Goal: Task Accomplishment & Management: Complete application form

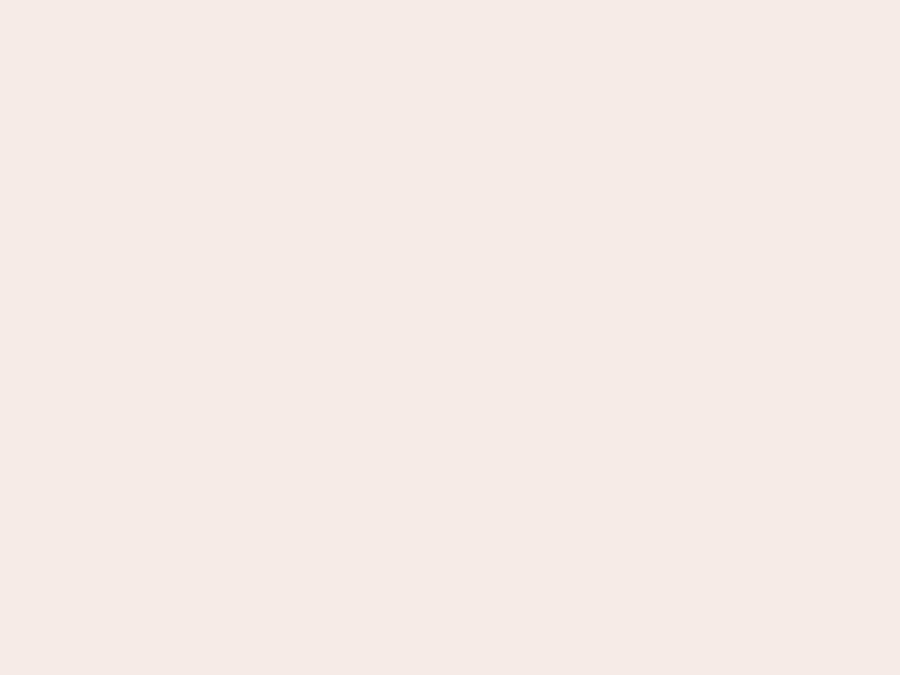
click at [450, 337] on nb-app "Almost there Thank you for registering for Newbook. Your account is under revie…" at bounding box center [450, 337] width 900 height 675
click at [450, 0] on nb-app "Almost there Thank you for registering for Newbook. Your account is under revie…" at bounding box center [450, 337] width 900 height 675
click at [481, 0] on nb-app "Almost there Thank you for registering for Newbook. Your account is under revie…" at bounding box center [450, 337] width 900 height 675
click at [450, 337] on nb-app "Almost there Thank you for registering for Newbook. Your account is under revie…" at bounding box center [450, 337] width 900 height 675
click at [450, 0] on nb-app "Almost there Thank you for registering for Newbook. Your account is under revie…" at bounding box center [450, 337] width 900 height 675
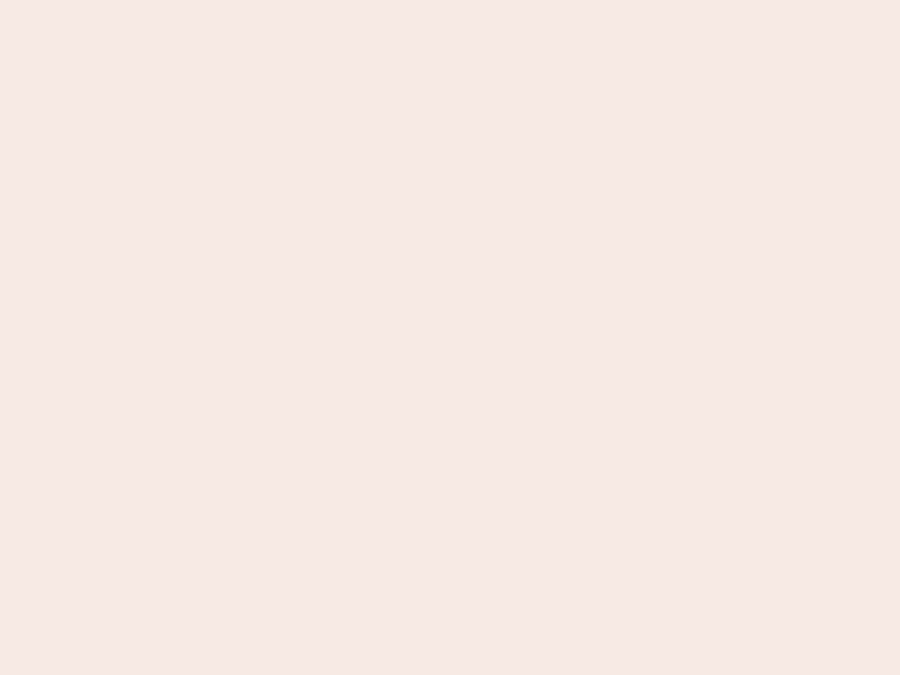
click at [314, 0] on nb-app "Almost there Thank you for registering for Newbook. Your account is under revie…" at bounding box center [450, 337] width 900 height 675
click at [450, 337] on nb-app "Almost there Thank you for registering for Newbook. Your account is under revie…" at bounding box center [450, 337] width 900 height 675
click at [450, 0] on nb-app "Almost there Thank you for registering for Newbook. Your account is under revie…" at bounding box center [450, 337] width 900 height 675
click at [314, 0] on nb-app "Almost there Thank you for registering for Newbook. Your account is under revie…" at bounding box center [450, 337] width 900 height 675
click at [450, 337] on nb-app "Almost there Thank you for registering for Newbook. Your account is under revie…" at bounding box center [450, 337] width 900 height 675
